Goal: Find contact information: Find contact information

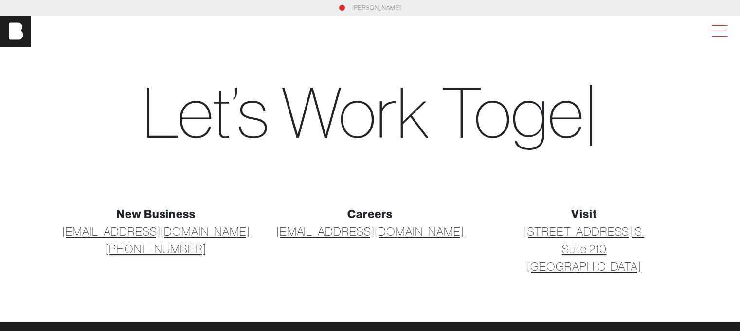
click at [722, 27] on span at bounding box center [717, 31] width 22 height 18
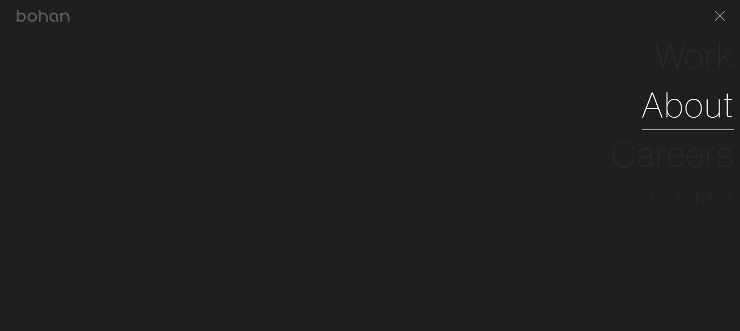
click at [706, 103] on link "About" at bounding box center [688, 104] width 92 height 49
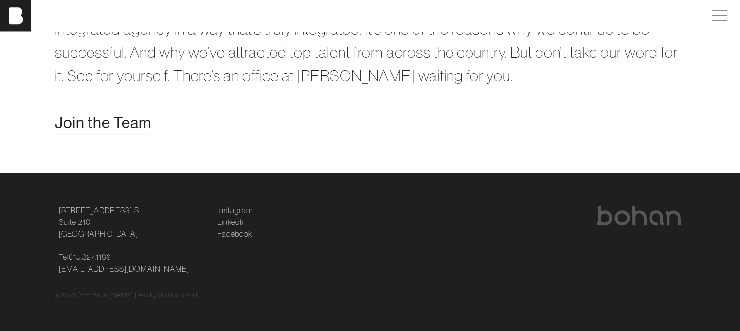
scroll to position [2014, 0]
drag, startPoint x: 146, startPoint y: 266, endPoint x: 57, endPoint y: 267, distance: 88.6
click at [51, 270] on div "124 12th Ave. S. Suite 210 Nashville, TN 37203 Tel 615.327.1189 hello@bohanidea…" at bounding box center [370, 239] width 642 height 70
copy link "[EMAIL_ADDRESS][DOMAIN_NAME]"
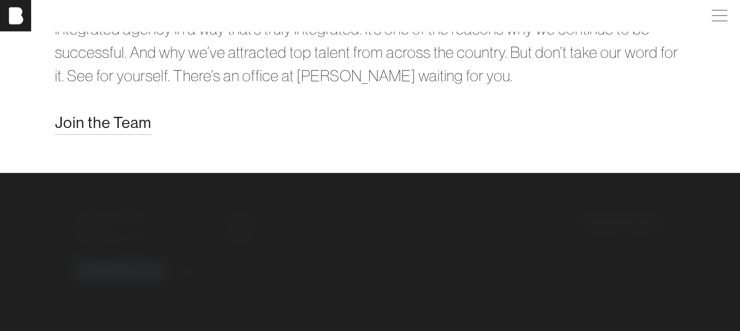
click at [121, 134] on span "Join the Team" at bounding box center [103, 121] width 96 height 23
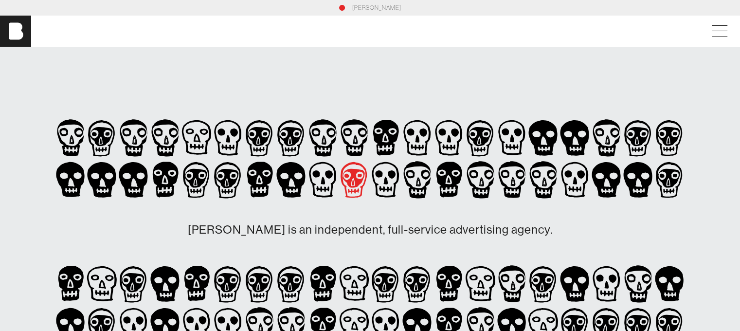
click at [210, 177] on icon at bounding box center [196, 180] width 27 height 36
click at [339, 169] on icon at bounding box center [323, 180] width 32 height 42
click at [339, 170] on icon at bounding box center [323, 180] width 32 height 42
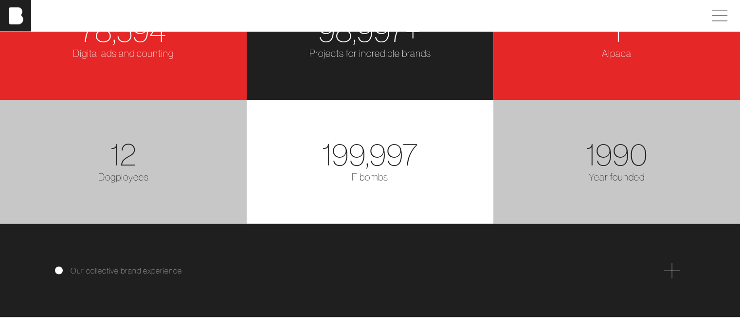
scroll to position [1703, 0]
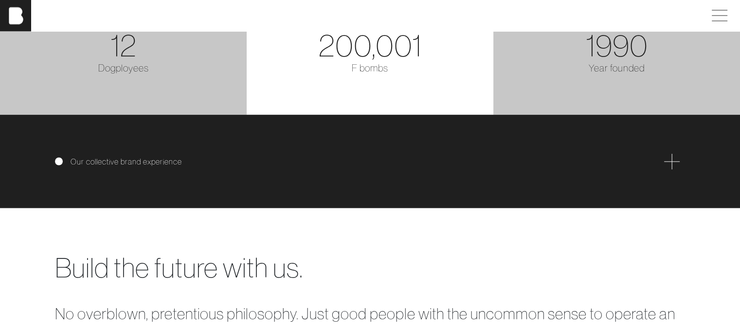
click at [148, 164] on div "Our collective brand experience" at bounding box center [370, 161] width 631 height 16
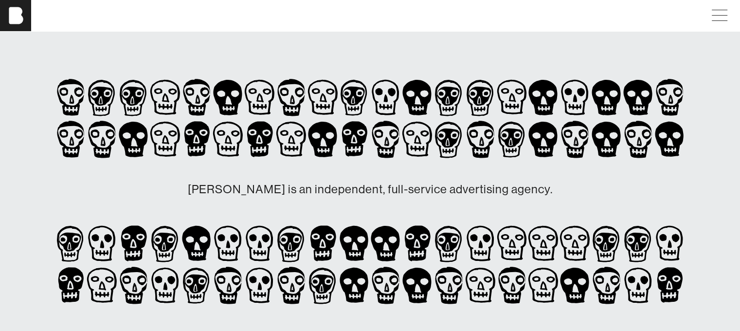
scroll to position [0, 0]
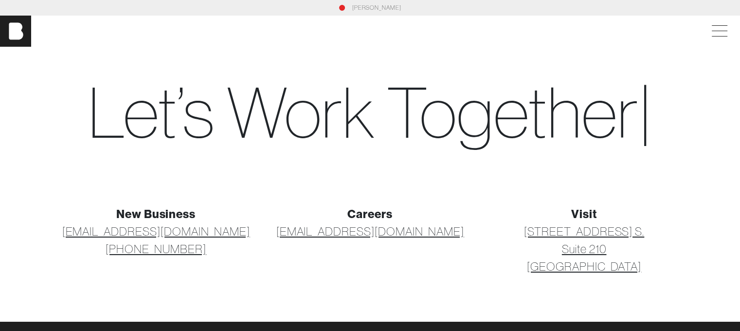
drag, startPoint x: 142, startPoint y: 252, endPoint x: 130, endPoint y: 251, distance: 12.3
click at [127, 250] on p "[EMAIL_ADDRESS][DOMAIN_NAME] [PHONE_NUMBER]" at bounding box center [156, 239] width 202 height 35
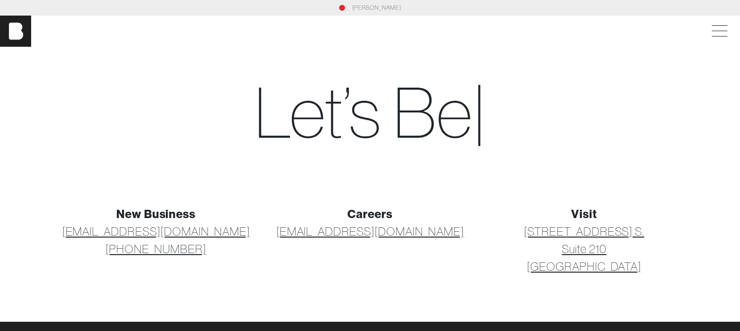
click at [200, 257] on p "[EMAIL_ADDRESS][DOMAIN_NAME] [PHONE_NUMBER]" at bounding box center [156, 239] width 202 height 35
